Goal: Check status: Check status

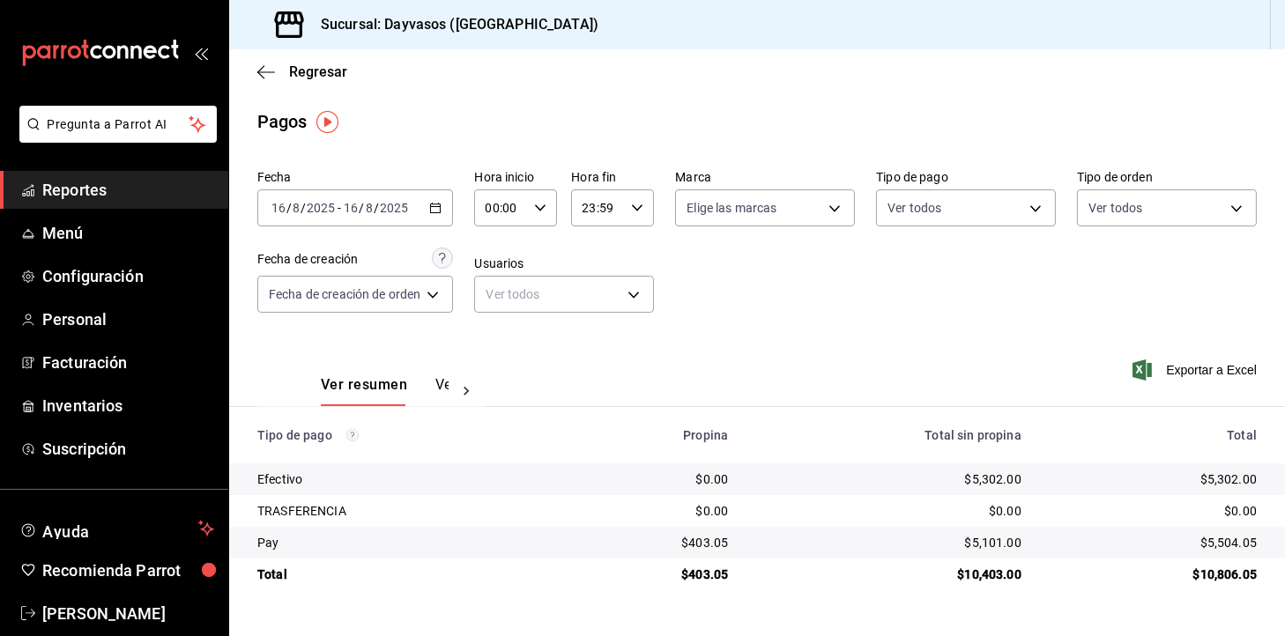
click at [446, 197] on div "[DATE] [DATE] - [DATE] [DATE]" at bounding box center [355, 207] width 196 height 37
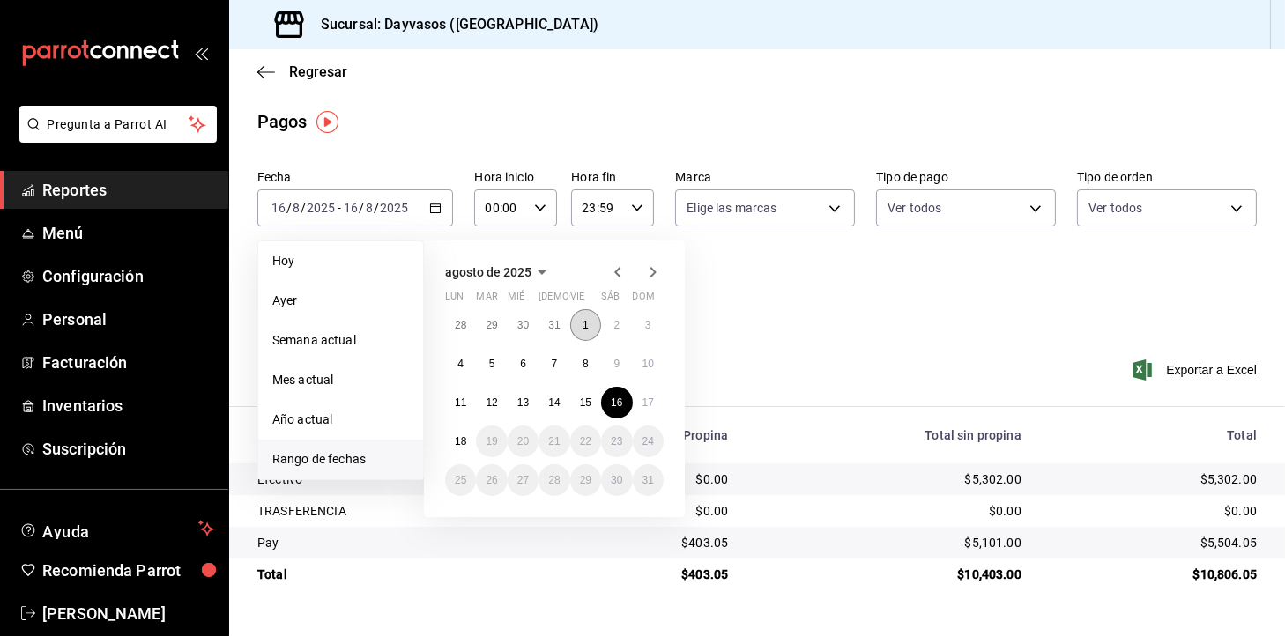
click at [596, 316] on button "1" at bounding box center [585, 325] width 31 height 32
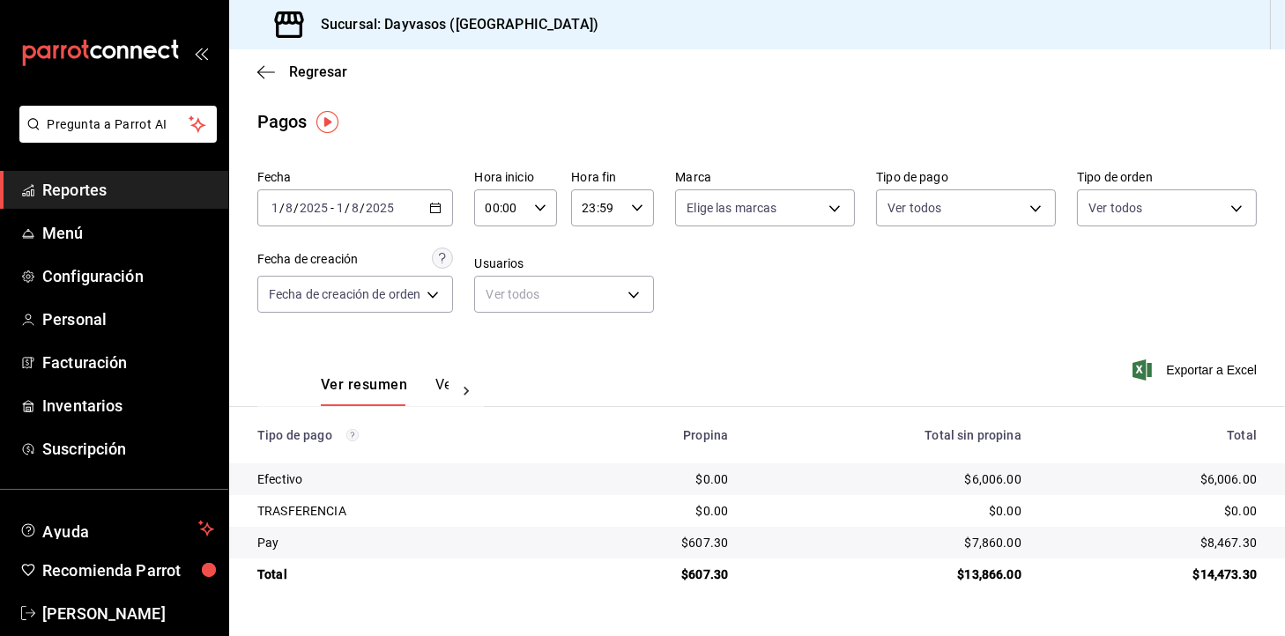
click at [441, 216] on div "[DATE] [DATE] - [DATE] [DATE]" at bounding box center [355, 207] width 196 height 37
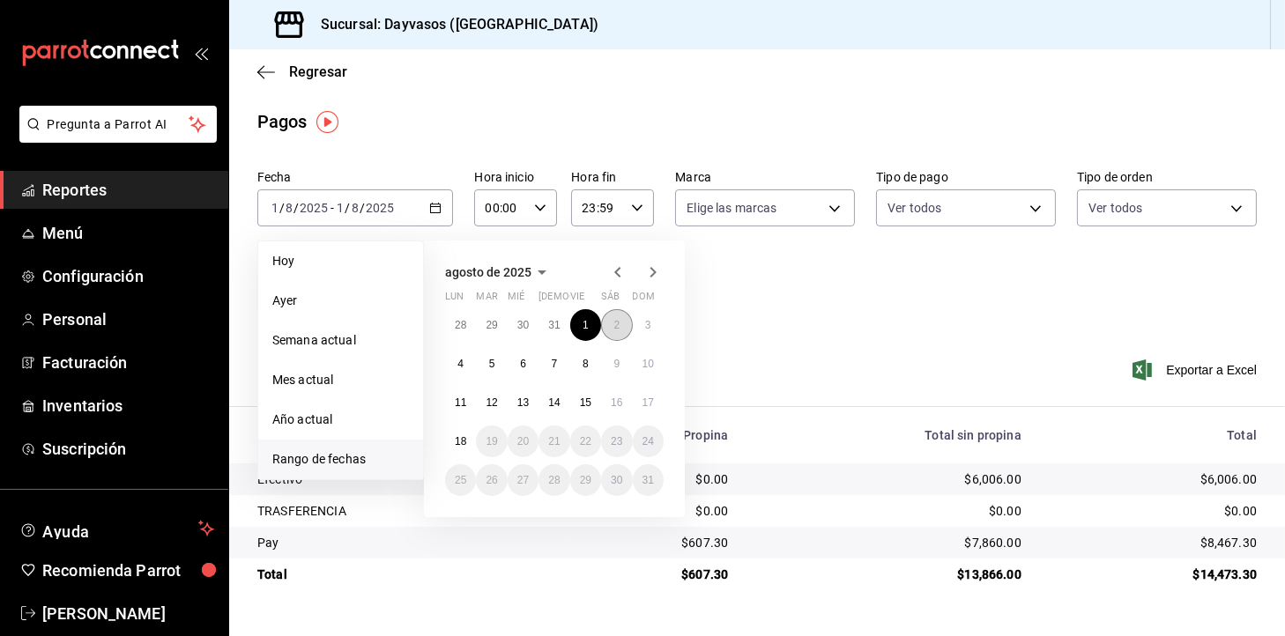
click at [627, 332] on button "2" at bounding box center [616, 325] width 31 height 32
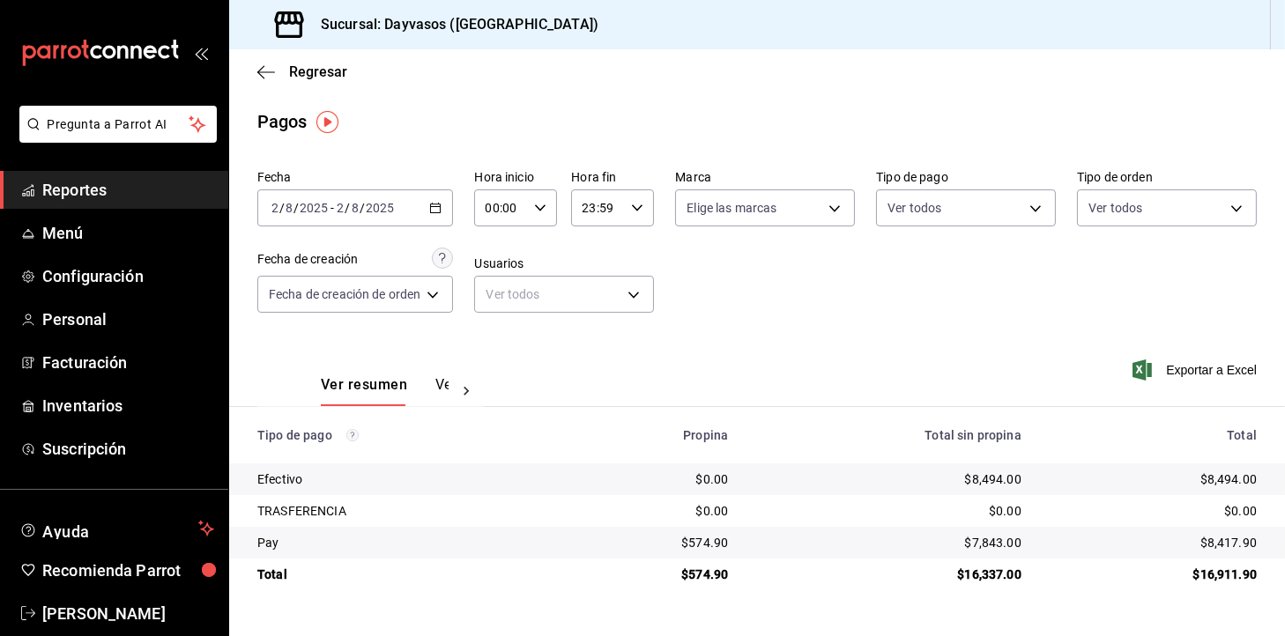
click at [448, 215] on div "[DATE] [DATE] - [DATE] [DATE]" at bounding box center [355, 207] width 196 height 37
click at [434, 213] on icon "button" at bounding box center [435, 208] width 12 height 12
click at [438, 197] on div "[DATE] [DATE] - [DATE] [DATE]" at bounding box center [355, 207] width 196 height 37
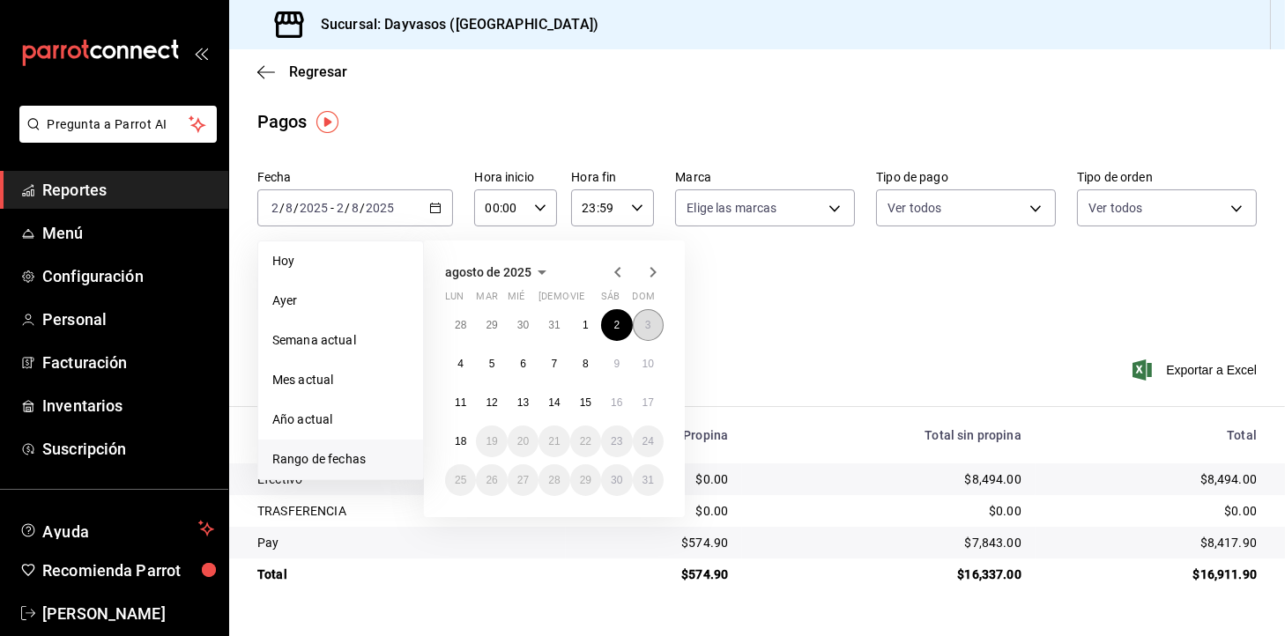
click at [642, 331] on button "3" at bounding box center [648, 325] width 31 height 32
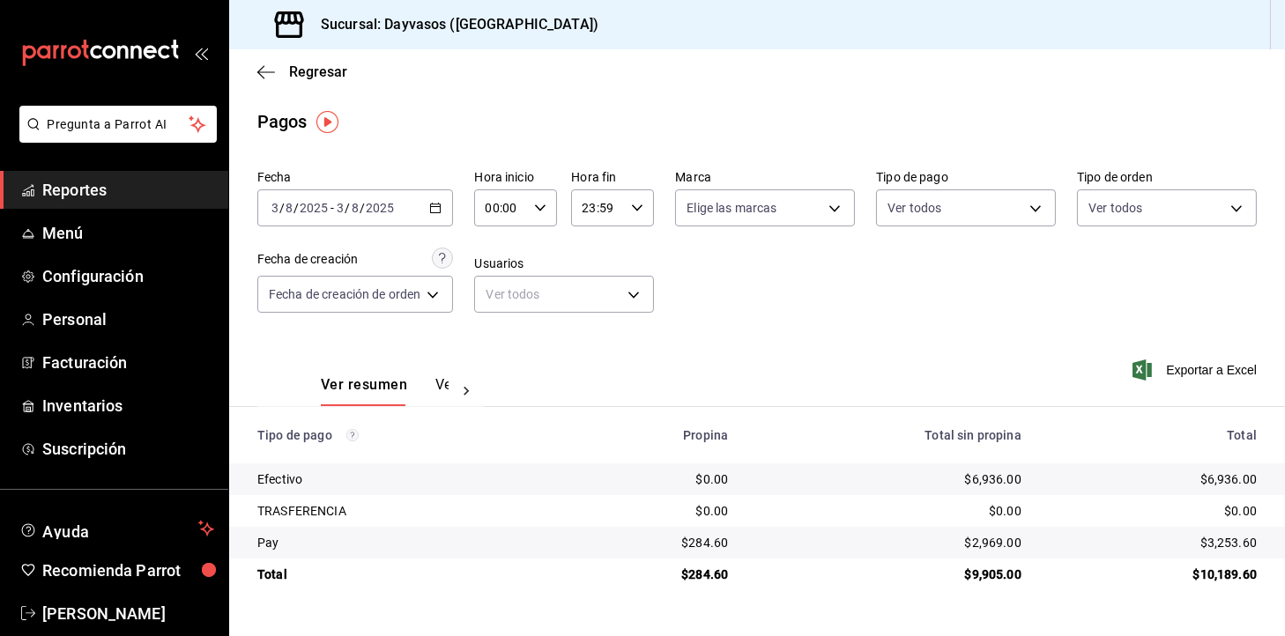
click at [434, 216] on div "[DATE] [DATE] - [DATE] [DATE]" at bounding box center [355, 207] width 196 height 37
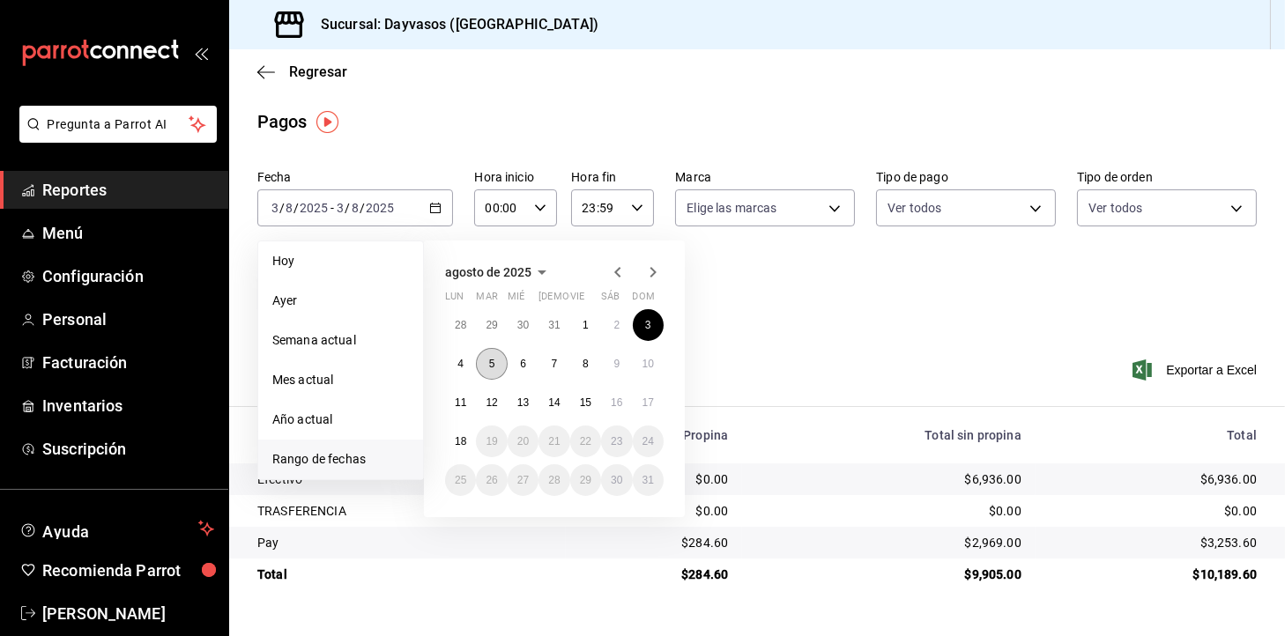
click at [479, 370] on button "5" at bounding box center [491, 364] width 31 height 32
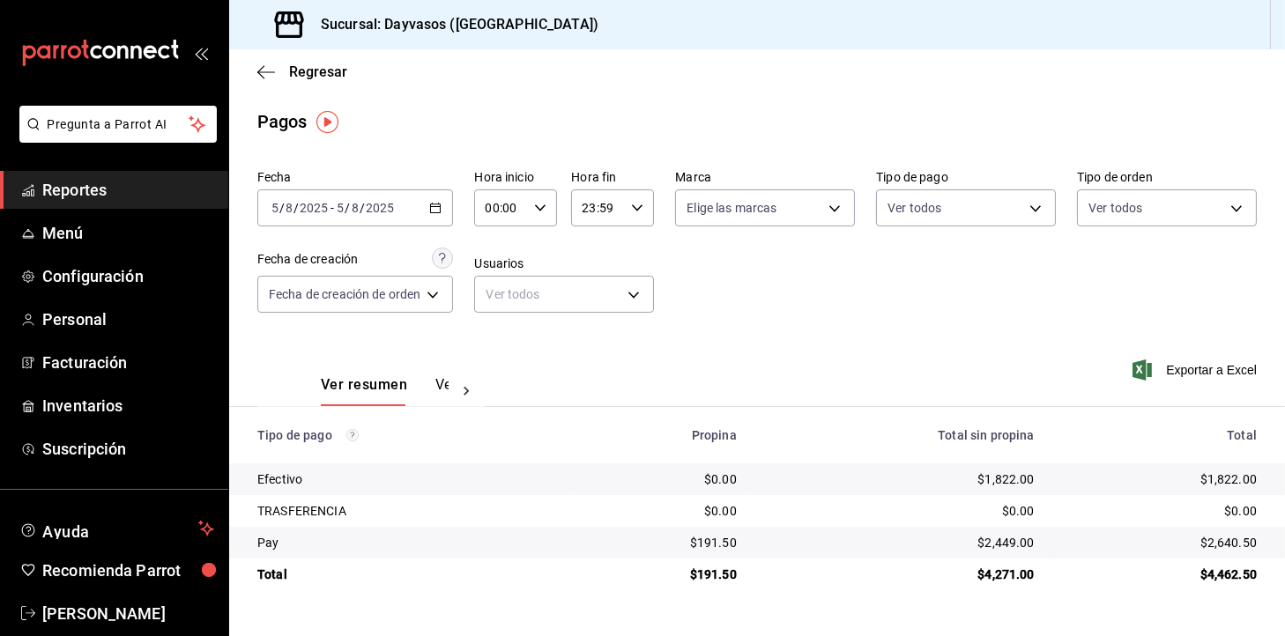
click at [452, 197] on div "[DATE] [DATE] - [DATE] [DATE]" at bounding box center [355, 207] width 196 height 37
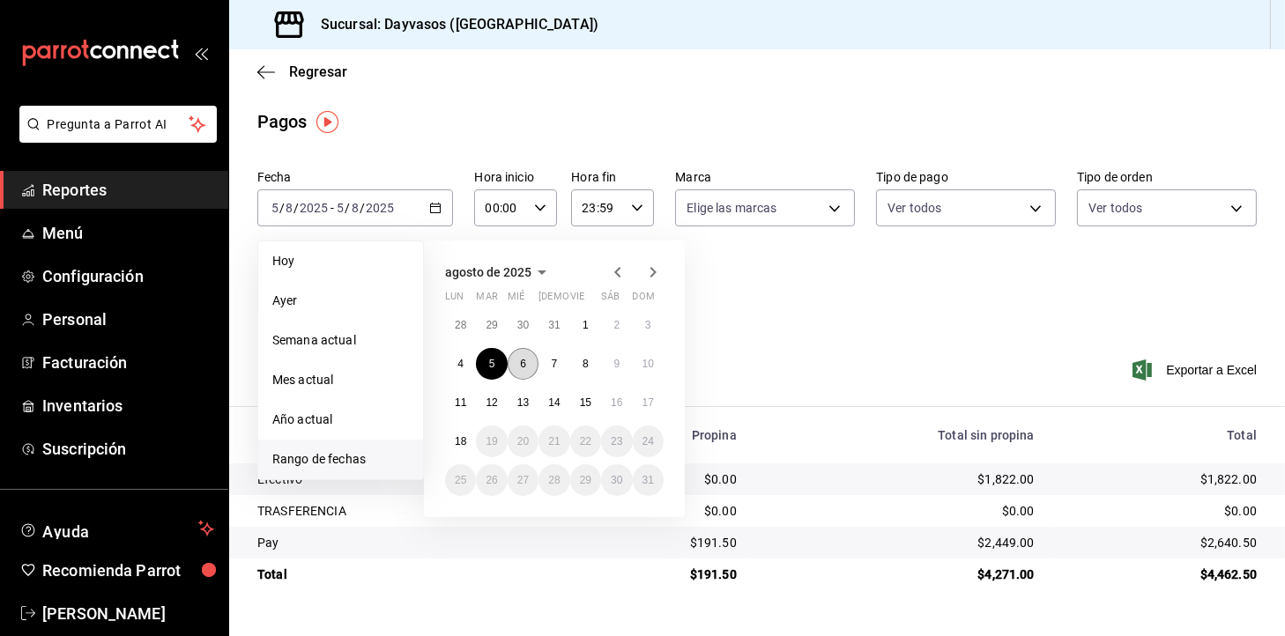
click at [526, 361] on button "6" at bounding box center [523, 364] width 31 height 32
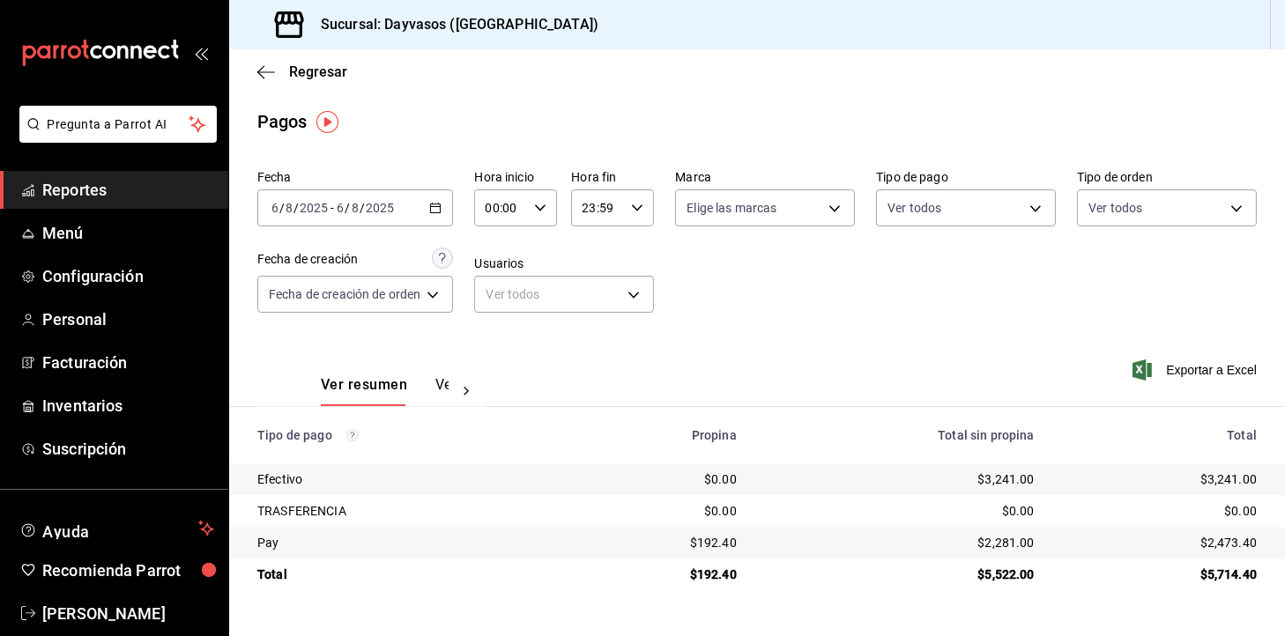
click at [449, 197] on div "[DATE] [DATE] - [DATE] [DATE]" at bounding box center [355, 207] width 196 height 37
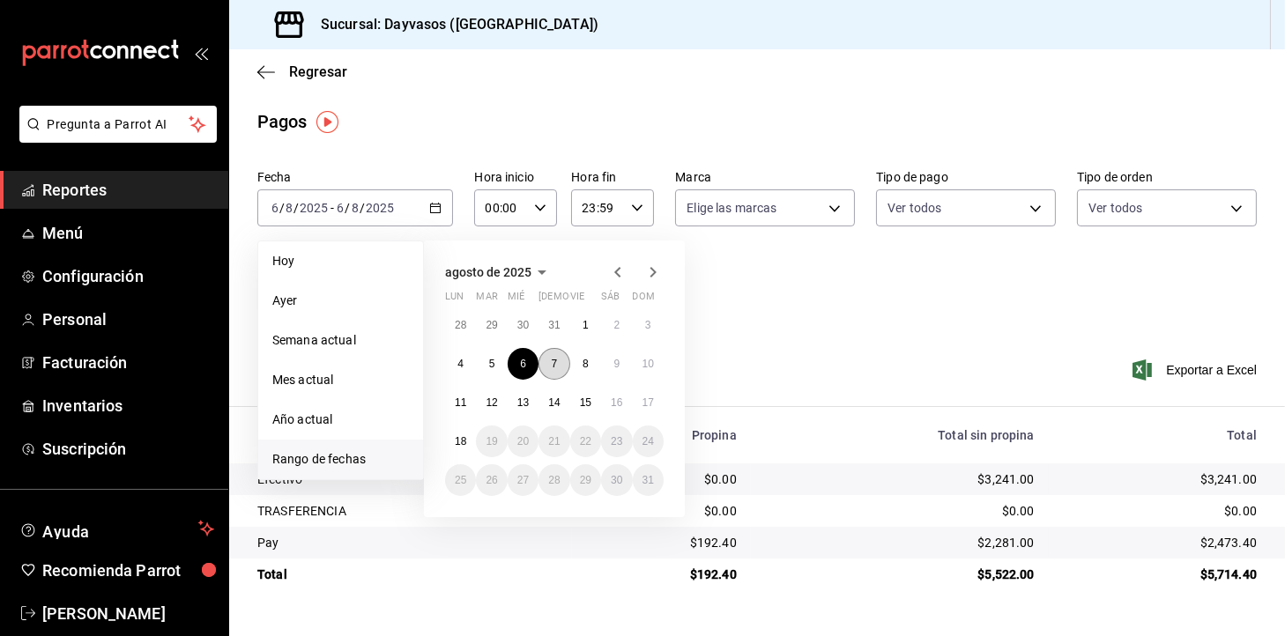
click at [553, 365] on abbr "7" at bounding box center [555, 364] width 6 height 12
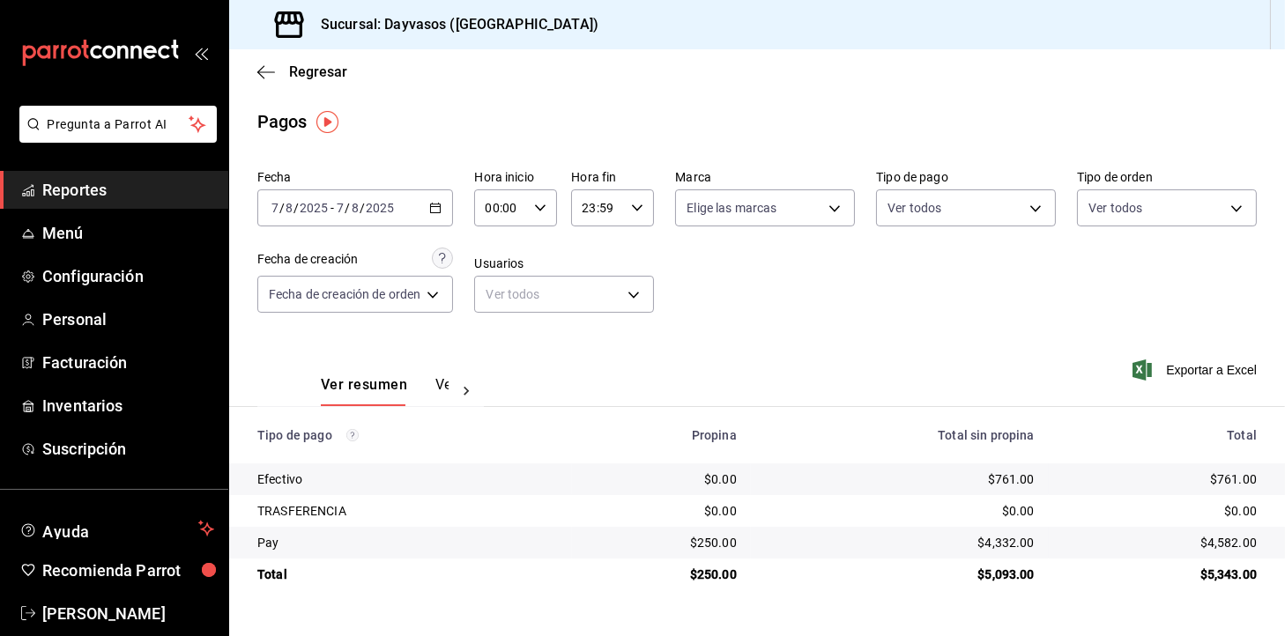
click at [438, 208] on icon "button" at bounding box center [435, 208] width 12 height 12
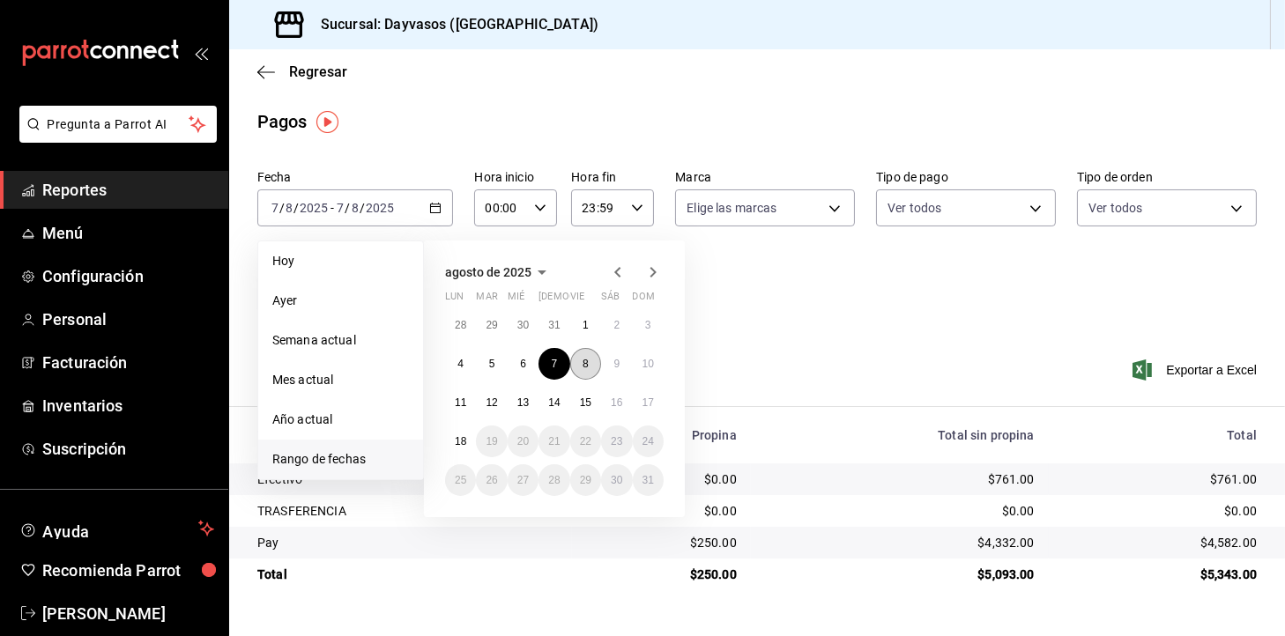
click at [583, 367] on abbr "8" at bounding box center [586, 364] width 6 height 12
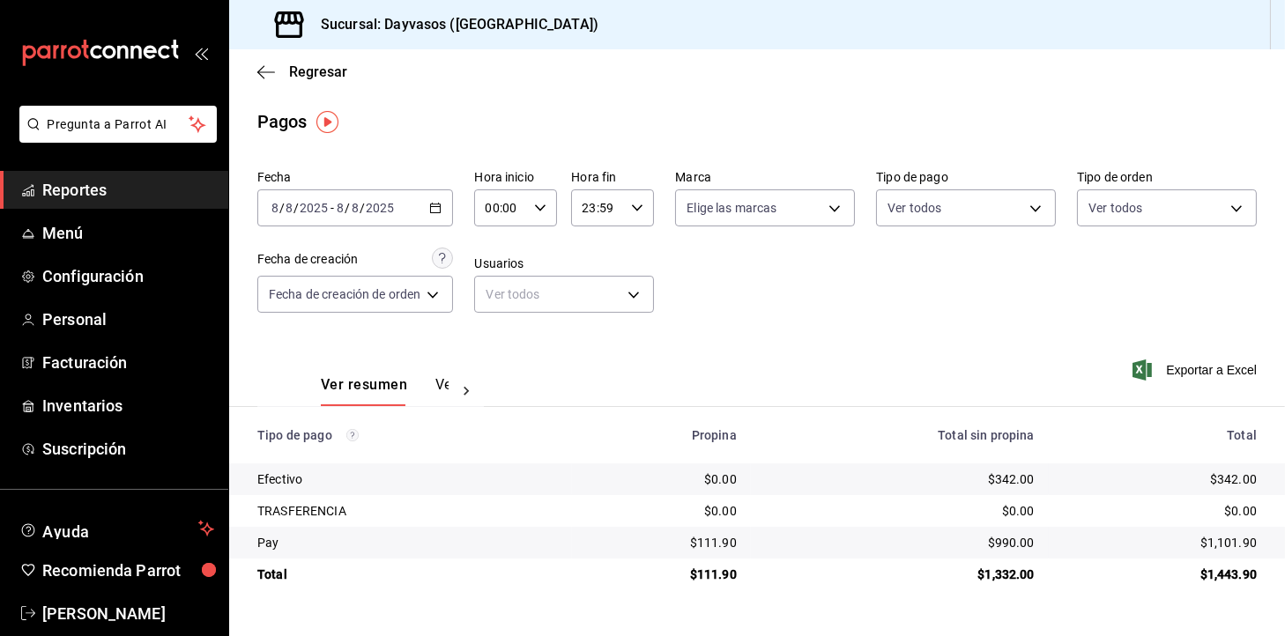
click at [428, 203] on div "[DATE] [DATE] - [DATE] [DATE]" at bounding box center [355, 207] width 196 height 37
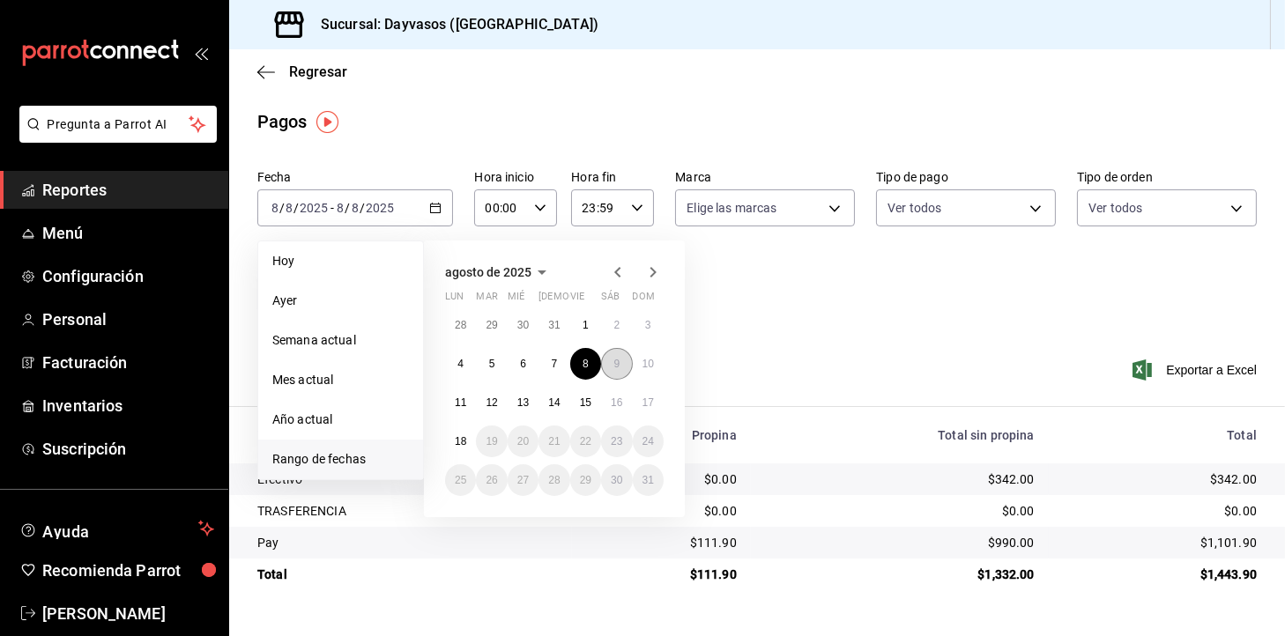
click at [622, 355] on button "9" at bounding box center [616, 364] width 31 height 32
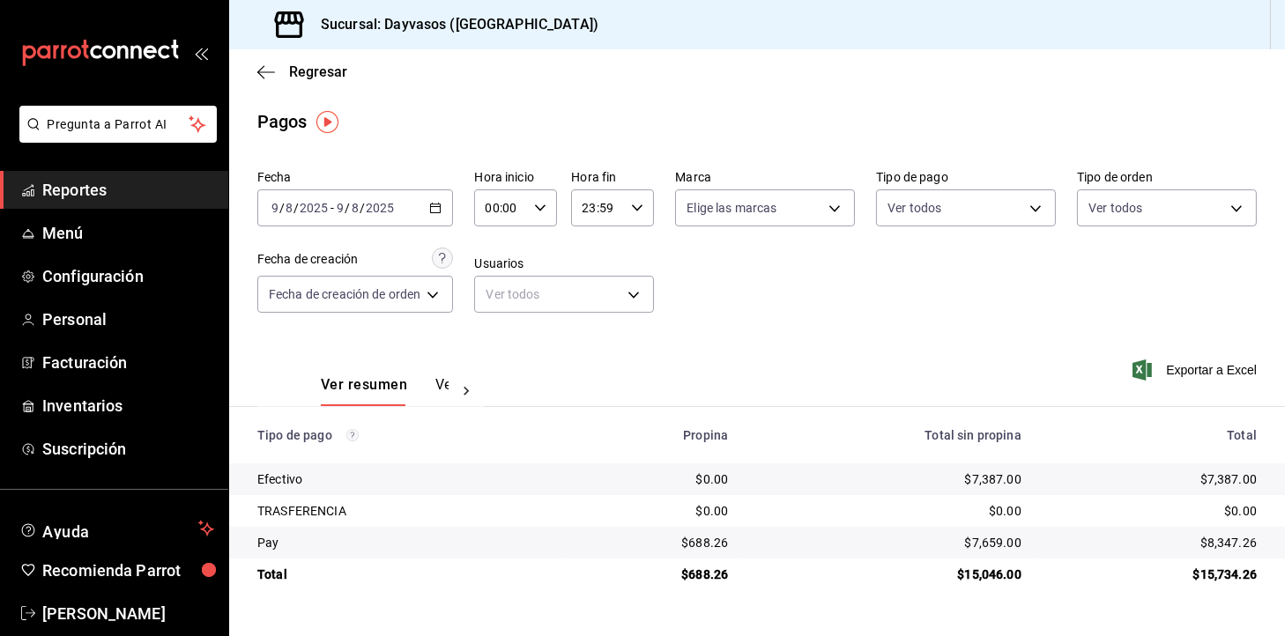
click at [434, 214] on div "[DATE] [DATE] - [DATE] [DATE]" at bounding box center [355, 207] width 196 height 37
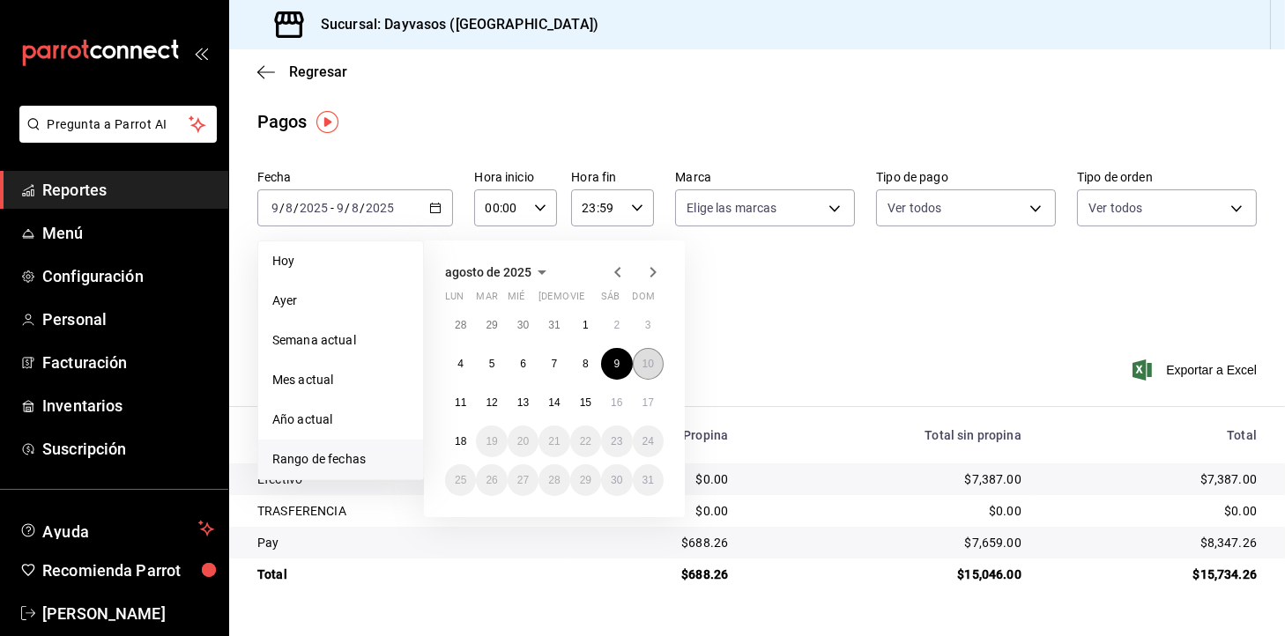
click at [652, 365] on abbr "10" at bounding box center [647, 364] width 11 height 12
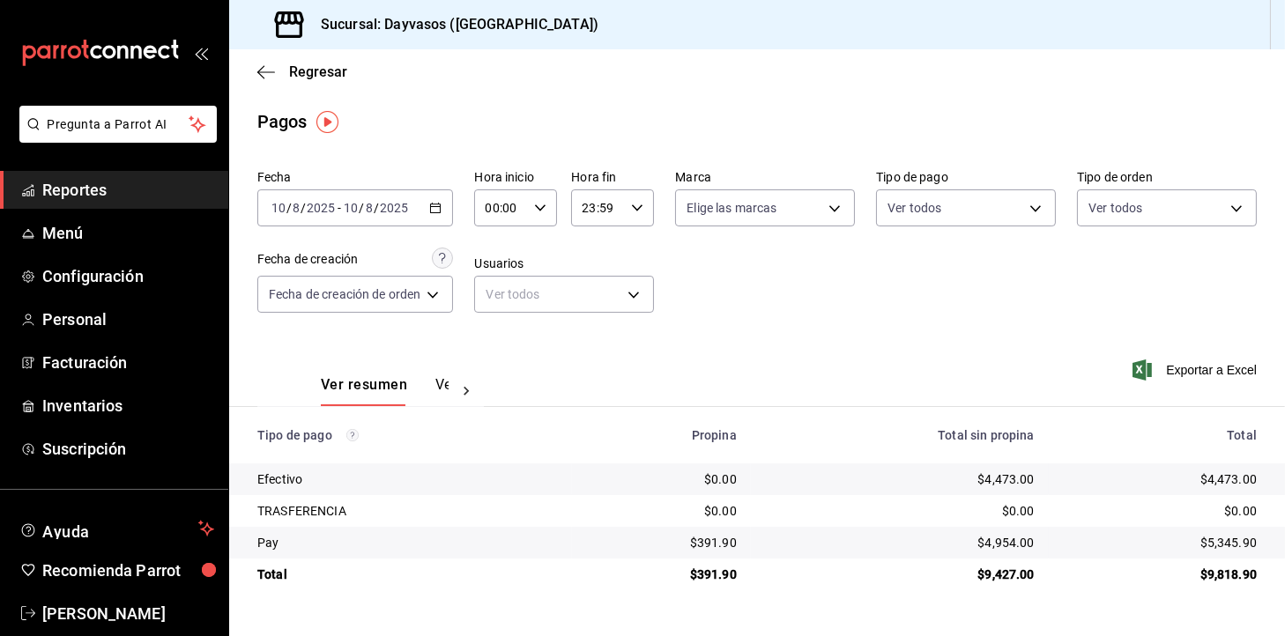
click at [440, 205] on icon "button" at bounding box center [435, 208] width 12 height 12
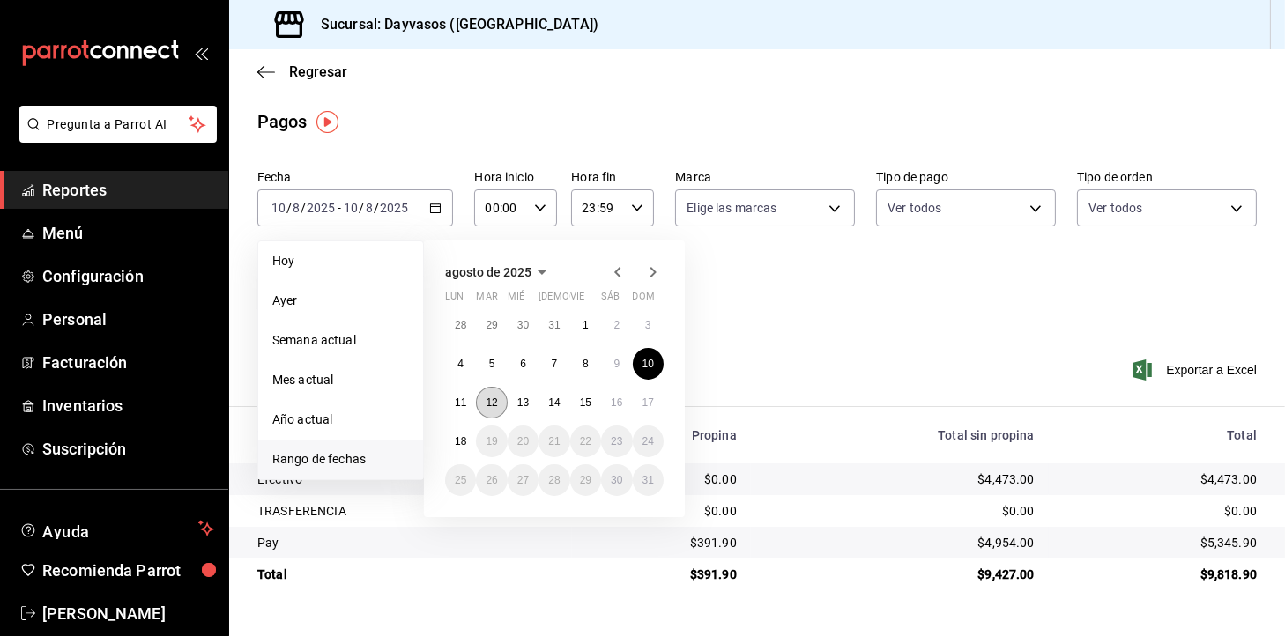
click at [496, 405] on abbr "12" at bounding box center [491, 403] width 11 height 12
